Goal: Information Seeking & Learning: Learn about a topic

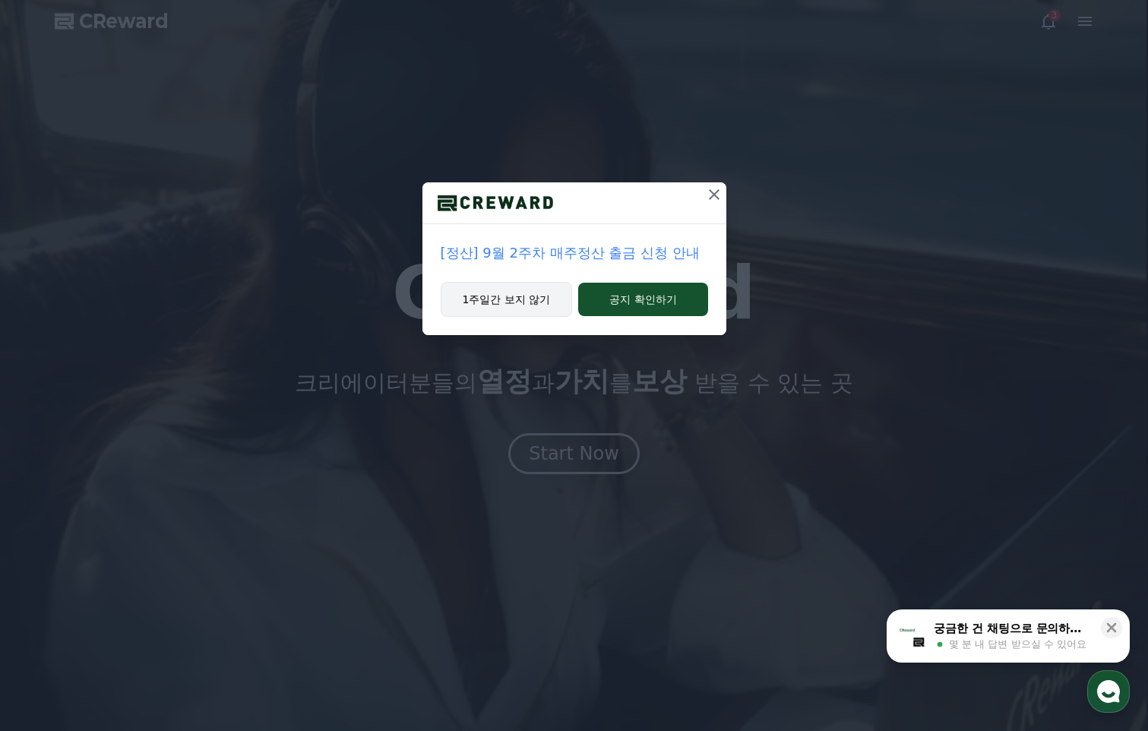
click at [543, 294] on button "1주일간 보지 않기" at bounding box center [507, 299] width 132 height 35
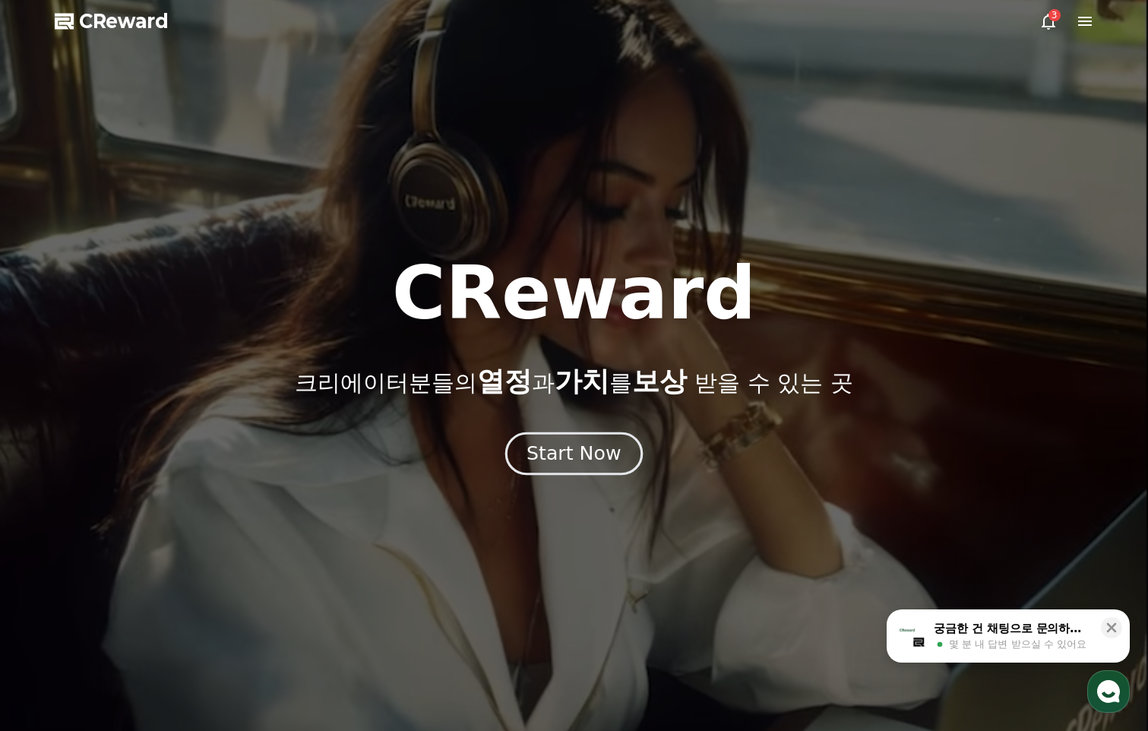
click at [565, 458] on div "Start Now" at bounding box center [573, 454] width 94 height 26
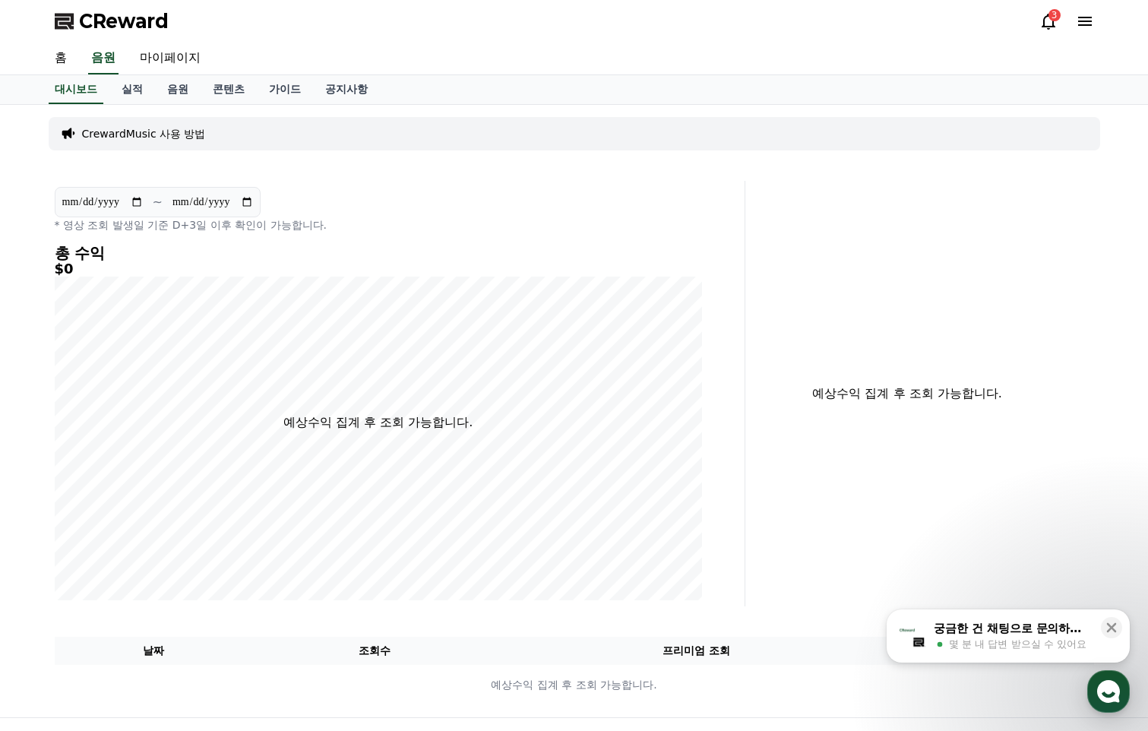
click at [1048, 23] on icon at bounding box center [1048, 21] width 18 height 18
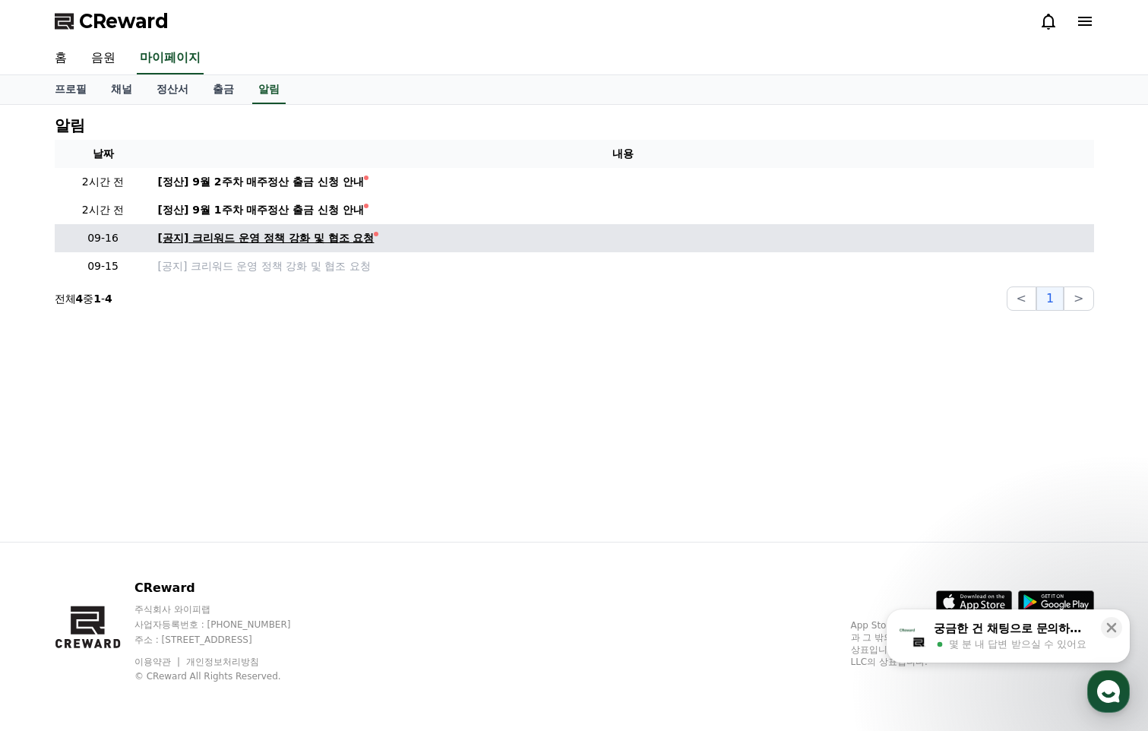
click at [322, 239] on div "[공지] 크리워드 운영 정책 강화 및 협조 요청" at bounding box center [266, 238] width 217 height 16
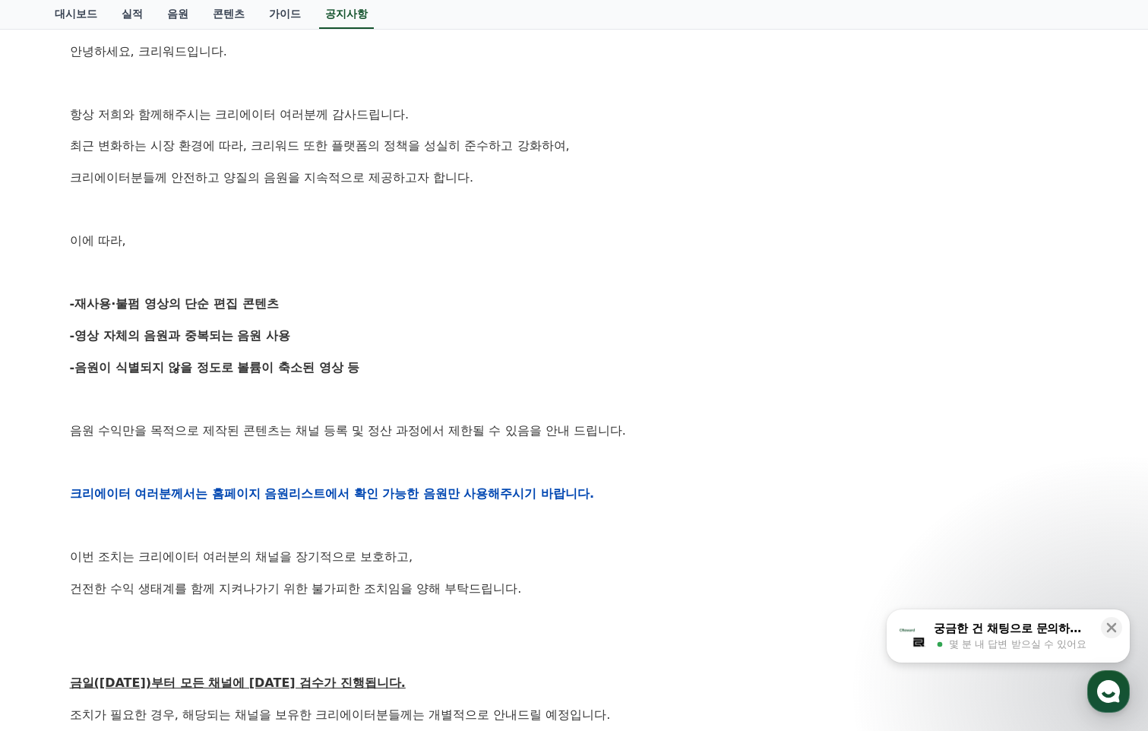
scroll to position [304, 0]
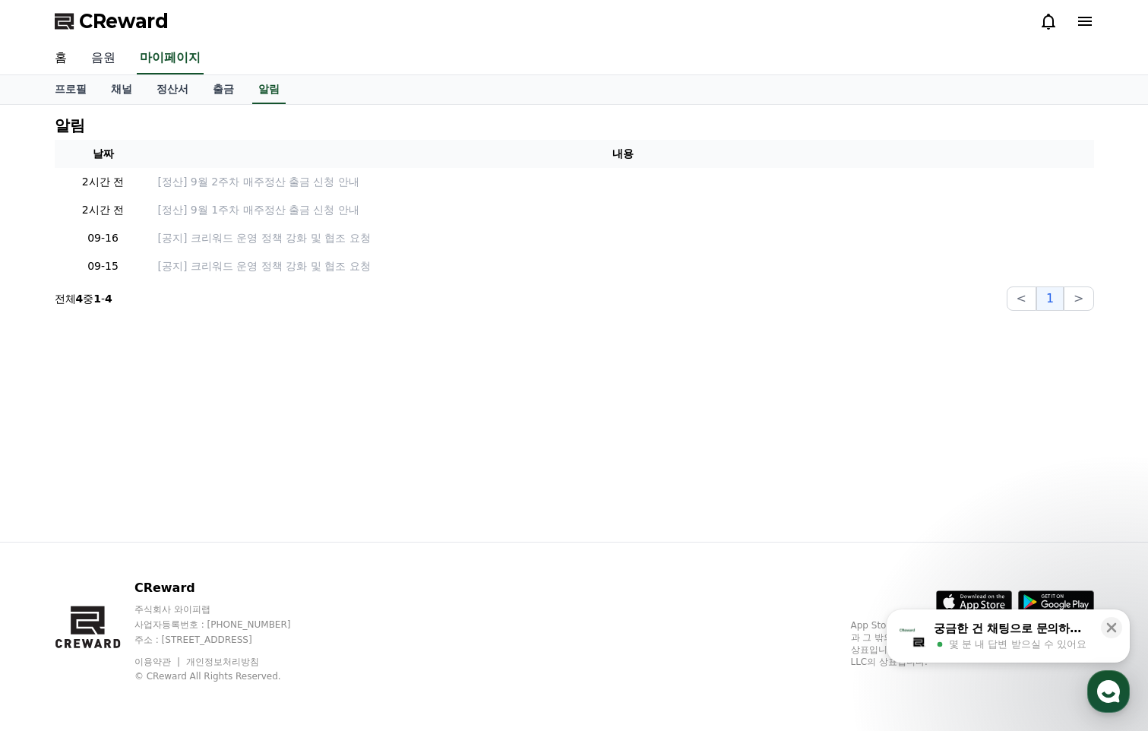
click at [115, 55] on link "음원" at bounding box center [103, 59] width 49 height 32
